Goal: Task Accomplishment & Management: Manage account settings

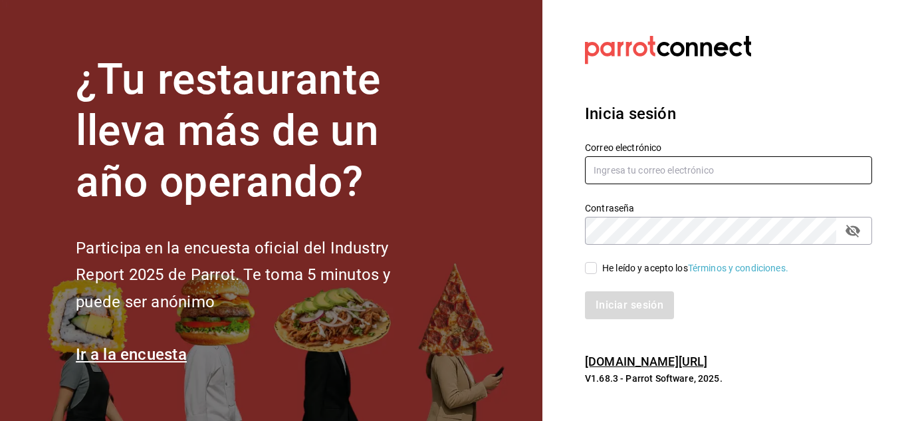
click at [660, 168] on input "text" at bounding box center [728, 170] width 287 height 28
type input "fiveofive2025@gmail.com"
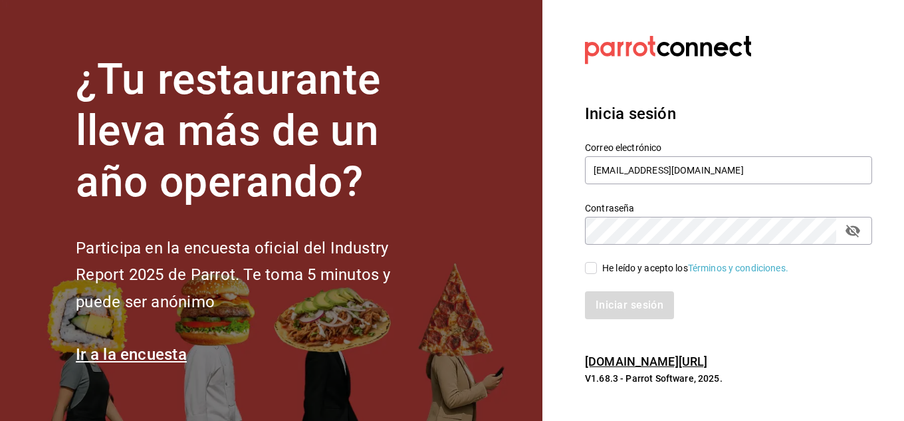
click at [639, 248] on div "He leído y acepto los Términos y condiciones." at bounding box center [720, 260] width 303 height 31
click at [583, 273] on div "He leído y acepto los Términos y condiciones." at bounding box center [720, 260] width 303 height 31
click at [587, 271] on input "He leído y acepto los Términos y condiciones." at bounding box center [591, 268] width 12 height 12
checkbox input "true"
click at [611, 302] on button "Iniciar sesión" at bounding box center [630, 305] width 90 height 28
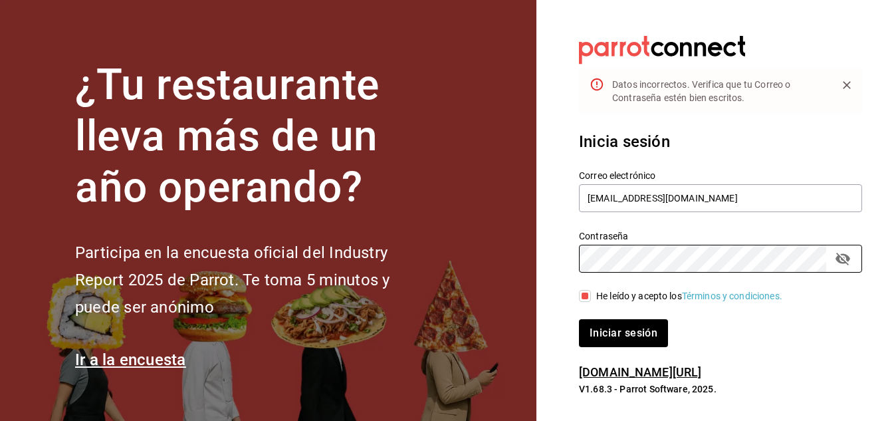
click at [493, 247] on div "¿Tu restaurante lleva más de un año operando? Participa en la encuesta oficial …" at bounding box center [447, 210] width 894 height 421
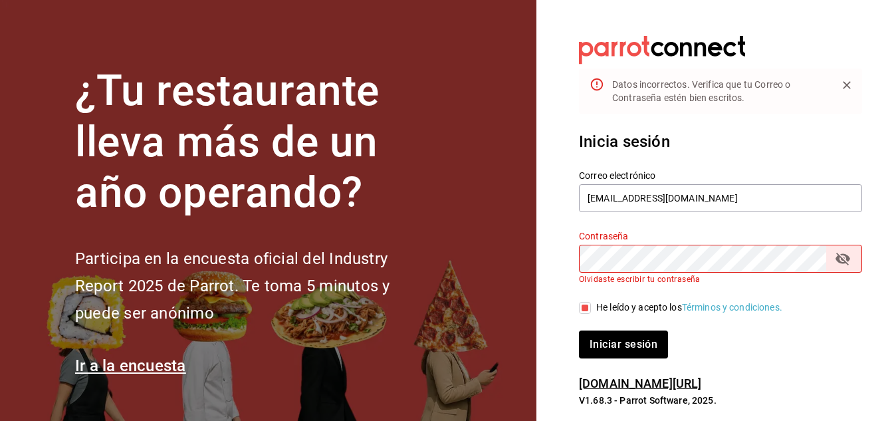
click at [729, 335] on div "Iniciar sesión" at bounding box center [720, 344] width 283 height 28
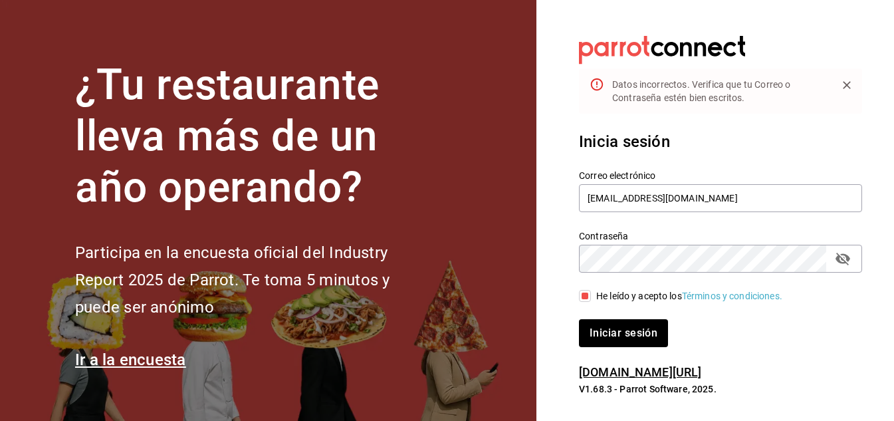
click at [579, 319] on button "Iniciar sesión" at bounding box center [623, 333] width 89 height 28
click at [641, 329] on button "Iniciar sesión" at bounding box center [624, 333] width 90 height 28
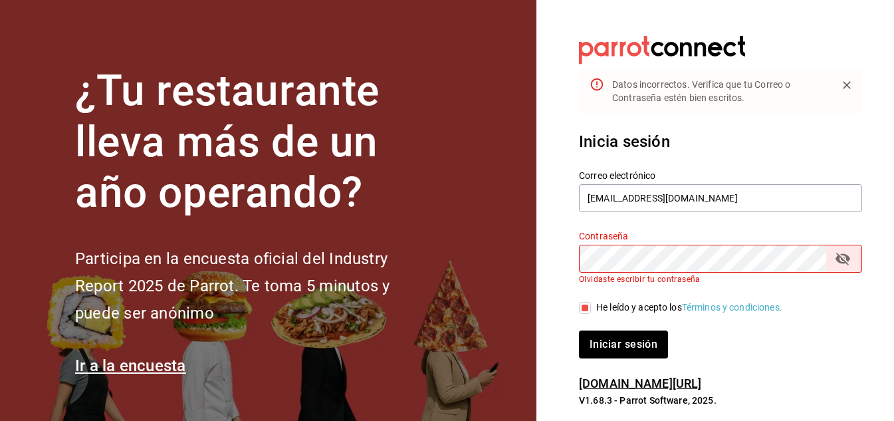
click at [854, 267] on div "Contraseña" at bounding box center [720, 259] width 283 height 28
click at [841, 256] on icon "passwordField" at bounding box center [843, 259] width 16 height 16
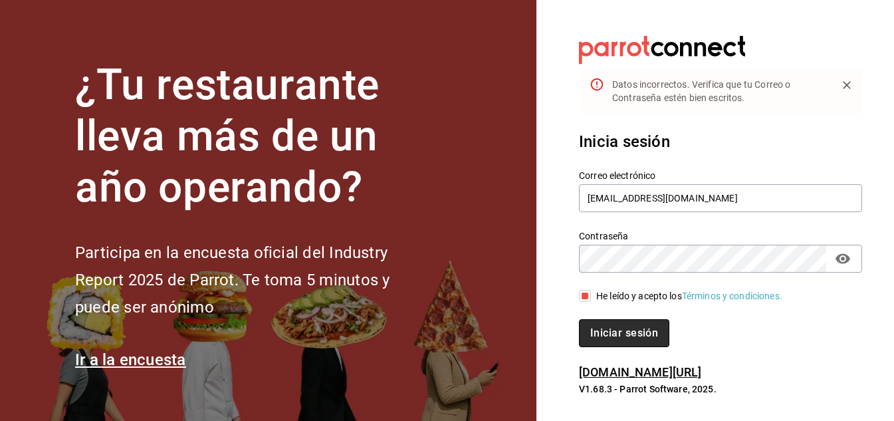
click at [614, 338] on button "Iniciar sesión" at bounding box center [624, 333] width 90 height 28
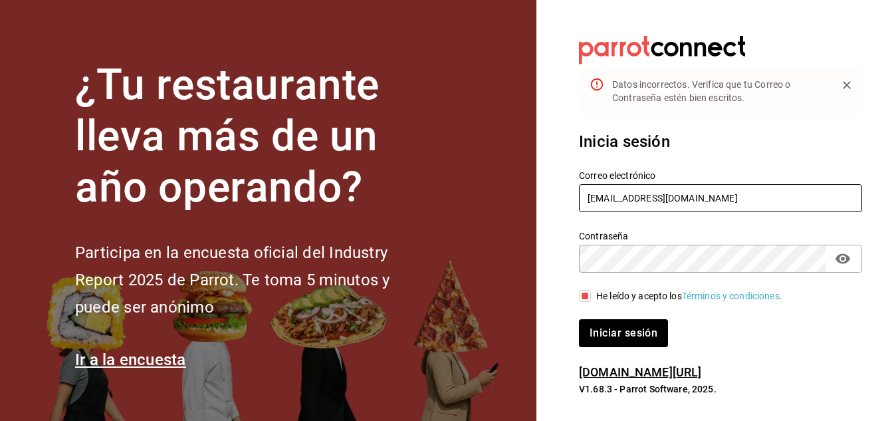
drag, startPoint x: 727, startPoint y: 180, endPoint x: 725, endPoint y: 189, distance: 8.9
click at [727, 182] on div "Correo electrónico fiveofive2025@gmail.com" at bounding box center [720, 192] width 283 height 45
drag, startPoint x: 720, startPoint y: 198, endPoint x: 693, endPoint y: 202, distance: 27.6
type input "fiveofive2025@gmail.c"
drag, startPoint x: 693, startPoint y: 202, endPoint x: 551, endPoint y: 196, distance: 142.5
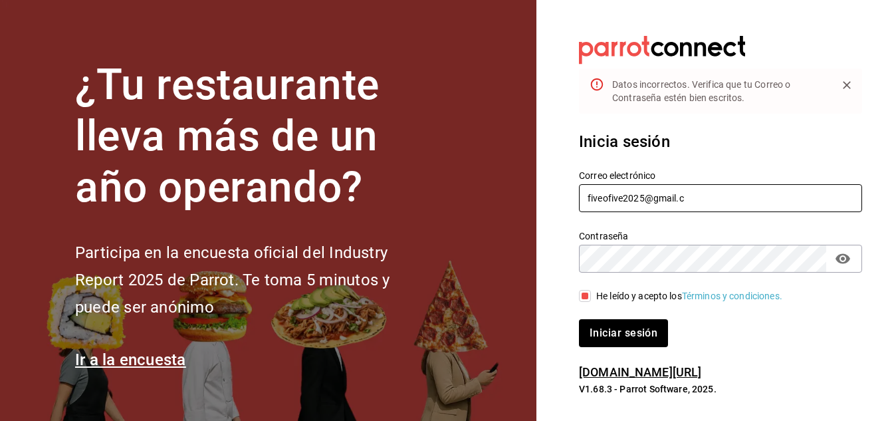
click at [551, 196] on section "Datos incorrectos. Verifica que tu Correo o Contraseña estén bien escritos. Ini…" at bounding box center [716, 216] width 358 height 432
type input "a311081952@gmail.com"
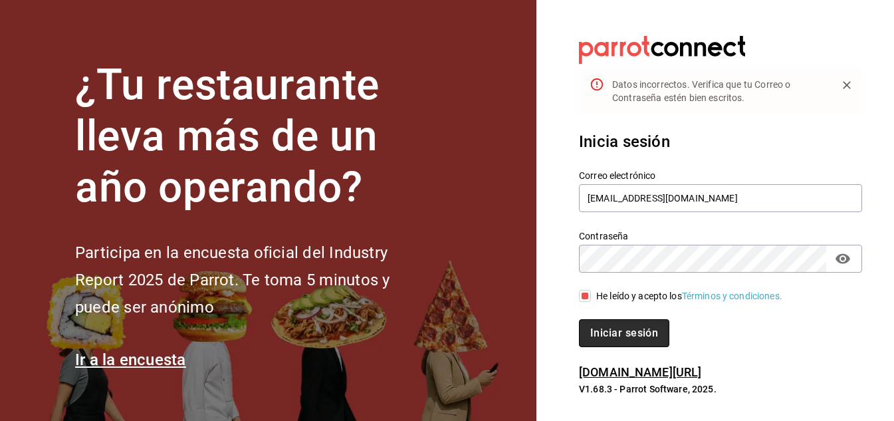
click at [599, 341] on button "Iniciar sesión" at bounding box center [624, 333] width 90 height 28
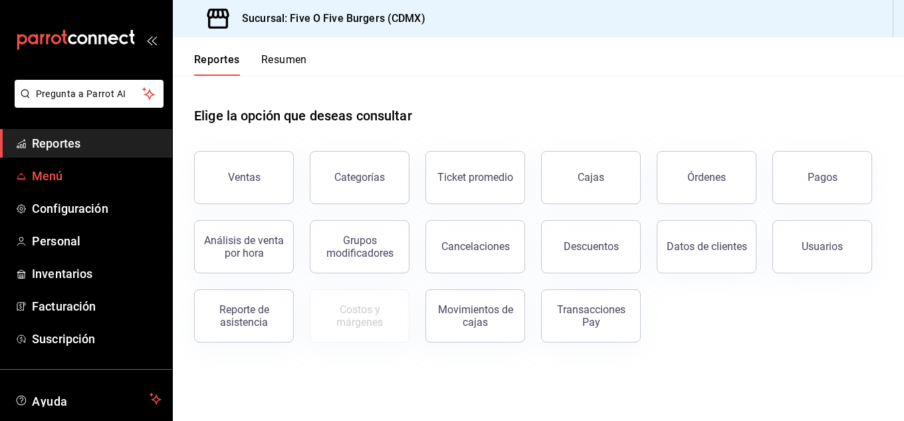
click at [47, 178] on span "Menú" at bounding box center [97, 176] width 130 height 18
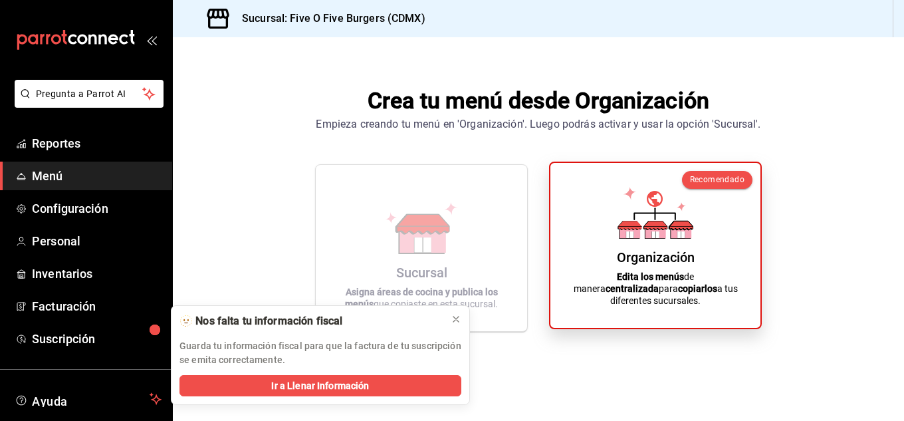
click at [641, 239] on icon at bounding box center [656, 213] width 76 height 52
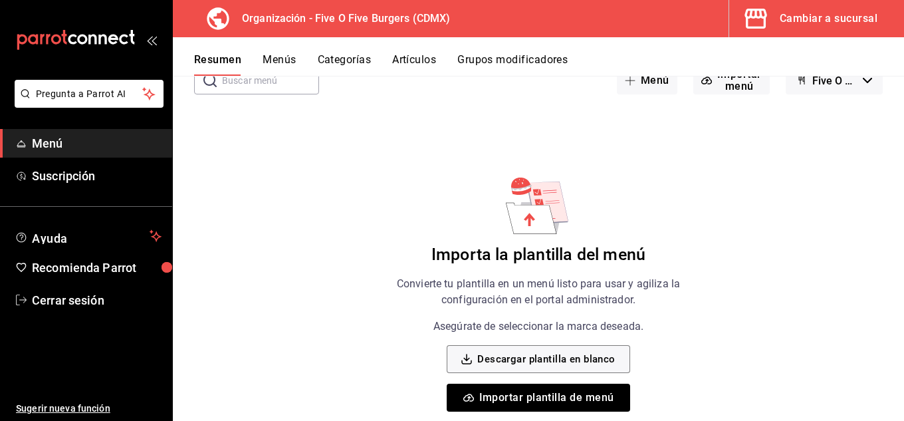
scroll to position [102, 0]
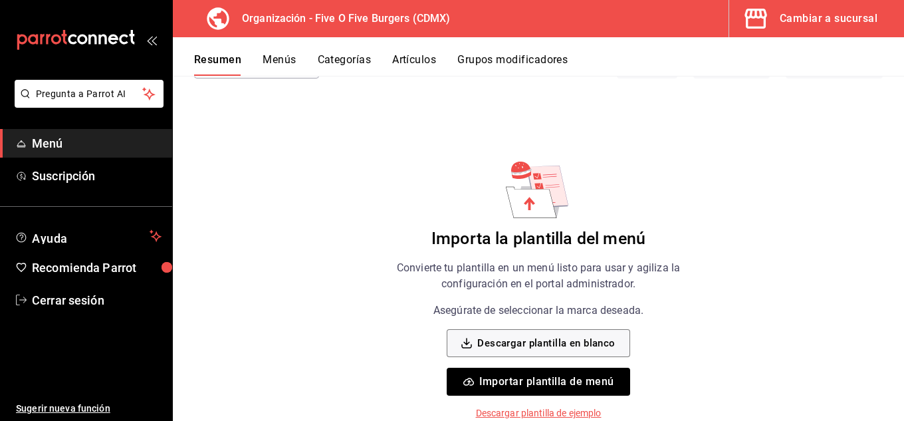
click at [548, 410] on p "Descargar plantilla de ejemplo" at bounding box center [539, 413] width 126 height 14
